Goal: Task Accomplishment & Management: Complete application form

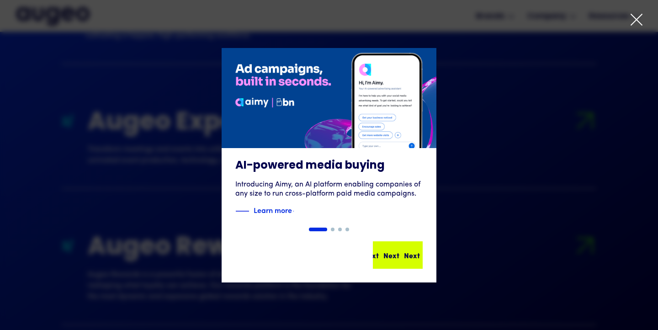
click at [412, 264] on div "Next Next Next Next" at bounding box center [398, 255] width 48 height 26
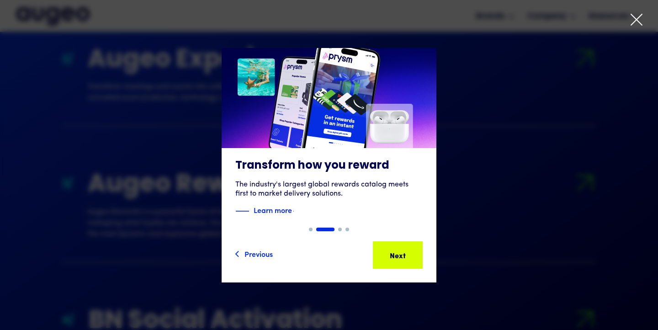
click at [637, 21] on icon at bounding box center [637, 20] width 14 height 14
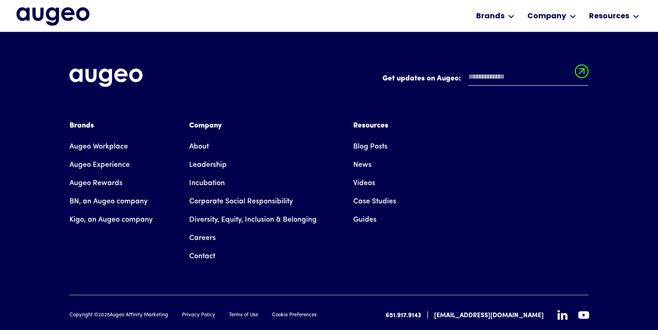
scroll to position [2073, 0]
click at [207, 229] on link "Careers" at bounding box center [202, 238] width 27 height 18
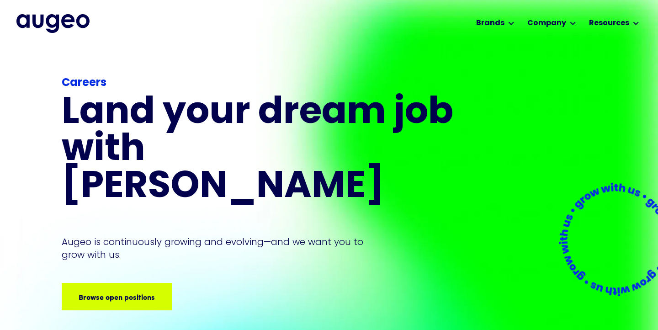
click at [150, 243] on div "Careers Land your dream job﻿ with [PERSON_NAME] is continuously growing and evo…" at bounding box center [259, 192] width 395 height 235
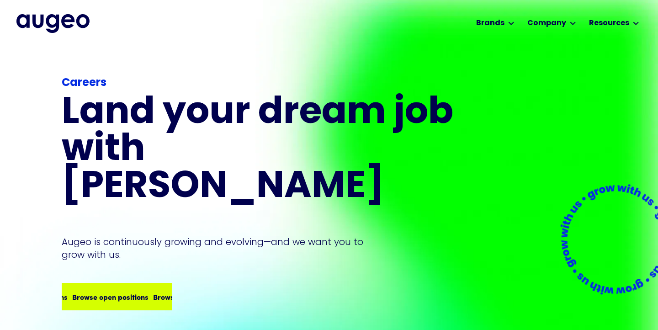
click at [151, 291] on div "Browse open positions" at bounding box center [141, 296] width 76 height 11
